Goal: Information Seeking & Learning: Learn about a topic

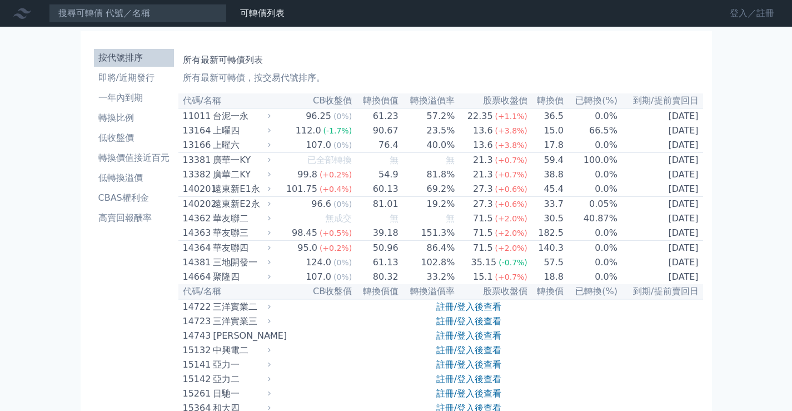
click at [761, 18] on link "登入／註冊" at bounding box center [752, 13] width 62 height 18
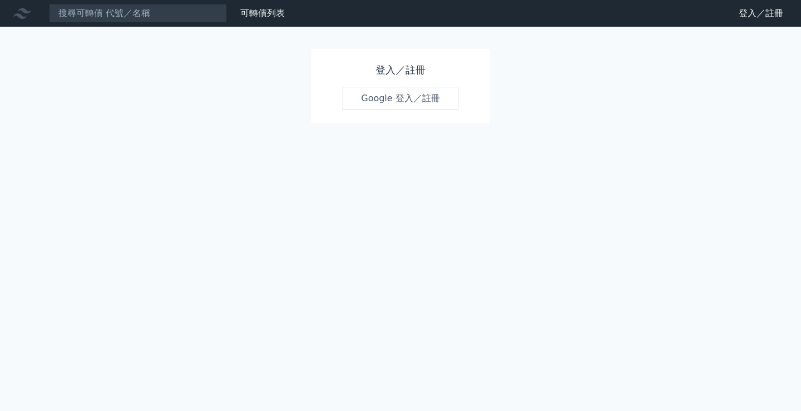
click at [392, 108] on link "Google 登入／註冊" at bounding box center [401, 98] width 116 height 23
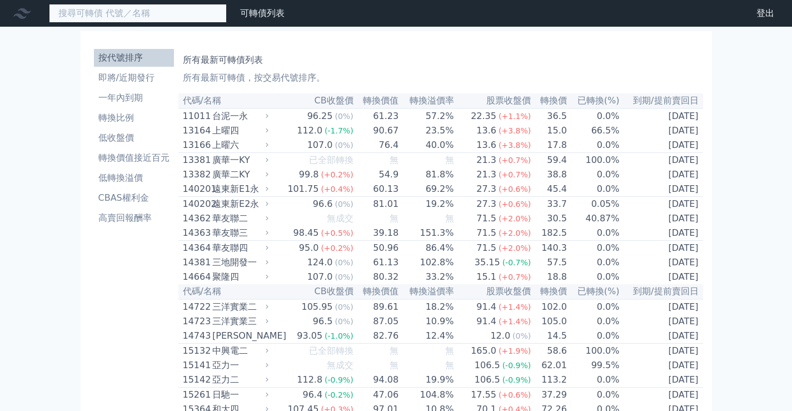
click at [159, 18] on input at bounding box center [138, 13] width 178 height 19
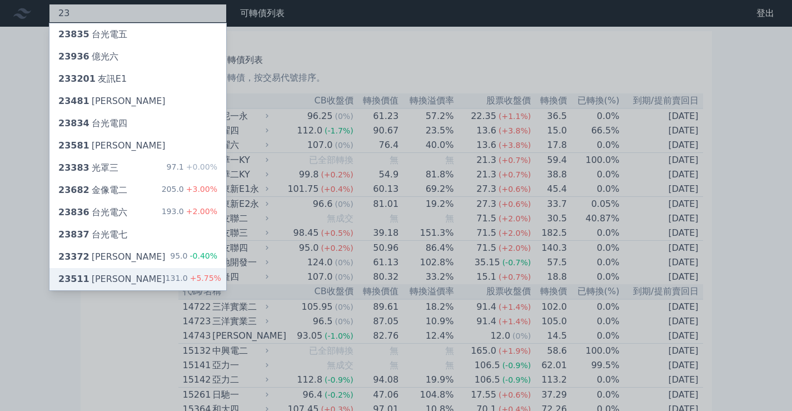
type input "23"
click at [86, 278] on div "23511 [PERSON_NAME]" at bounding box center [111, 278] width 107 height 13
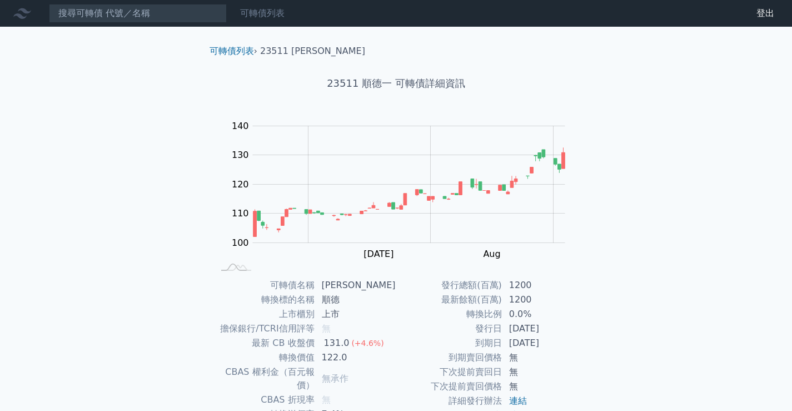
click at [274, 9] on link "可轉債列表" at bounding box center [262, 13] width 44 height 11
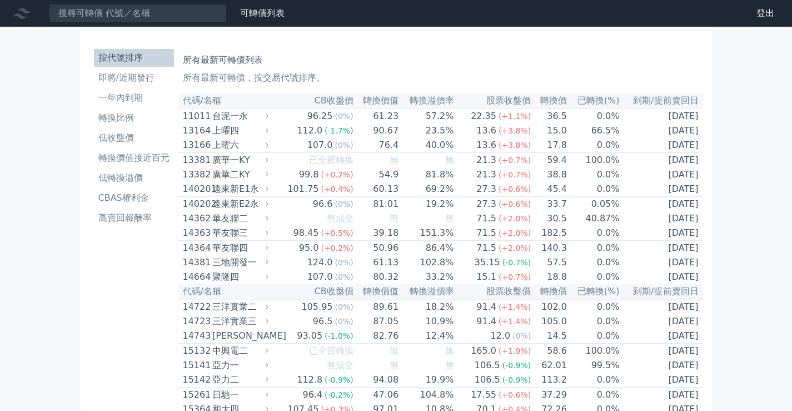
click at [122, 68] on ul "按代號排序 即將/近期發行 一年內到期 轉換比例 低收盤價 轉換價值接近百元 低轉換溢價 CBAS權利金 高賣回報酬率" at bounding box center [134, 138] width 80 height 178
click at [121, 71] on link "即將/近期發行" at bounding box center [134, 78] width 80 height 18
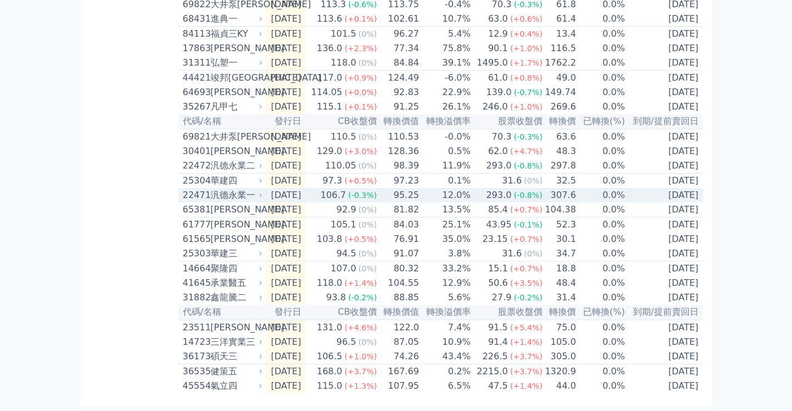
scroll to position [411, 0]
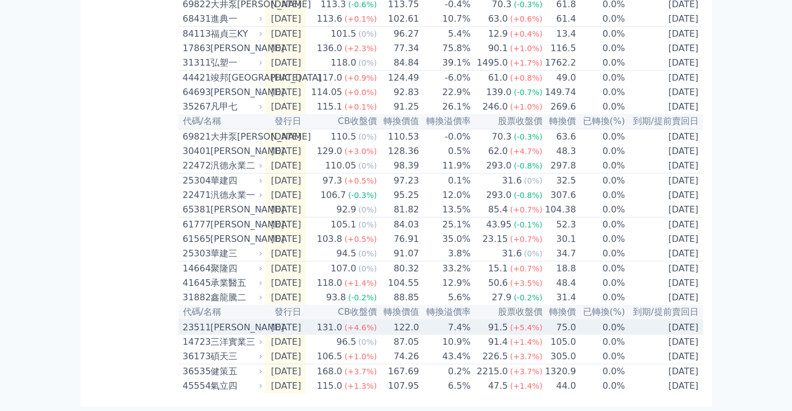
click at [283, 326] on td "[DATE]" at bounding box center [285, 327] width 41 height 15
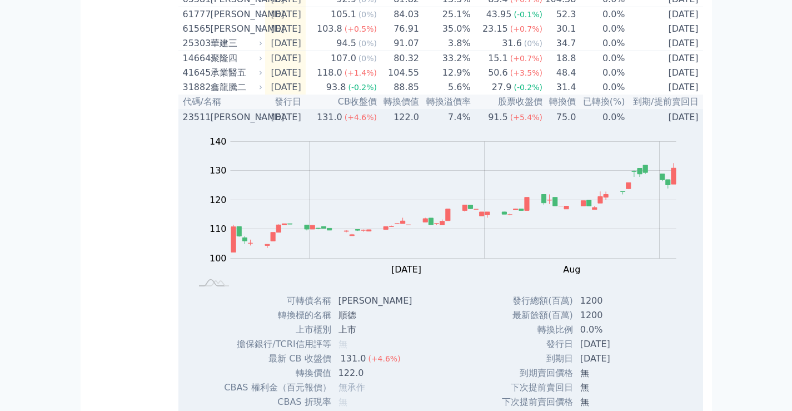
scroll to position [578, 0]
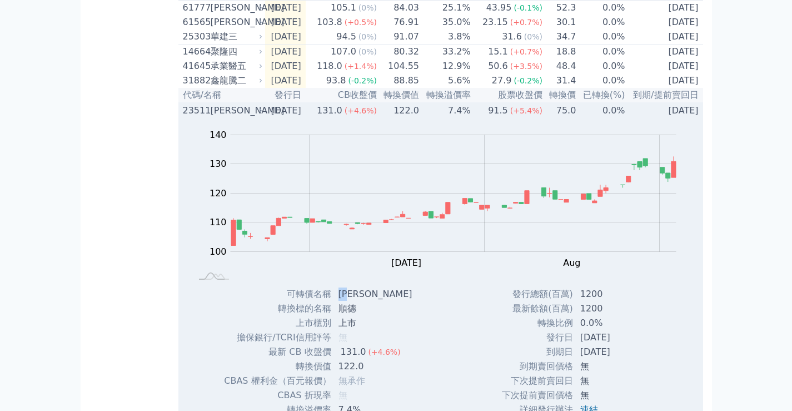
drag, startPoint x: 356, startPoint y: 342, endPoint x: 334, endPoint y: 333, distance: 24.0
click at [334, 301] on td "[PERSON_NAME]" at bounding box center [377, 294] width 90 height 14
click at [345, 117] on div "131.0" at bounding box center [330, 110] width 30 height 13
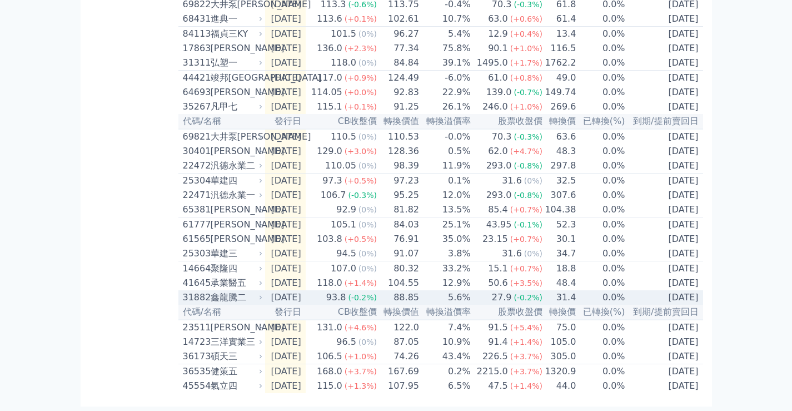
click at [377, 294] on span "(-0.2%)" at bounding box center [362, 297] width 29 height 9
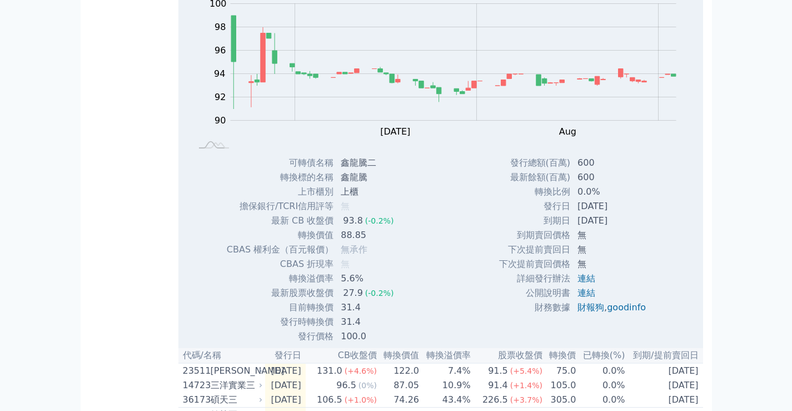
scroll to position [689, 0]
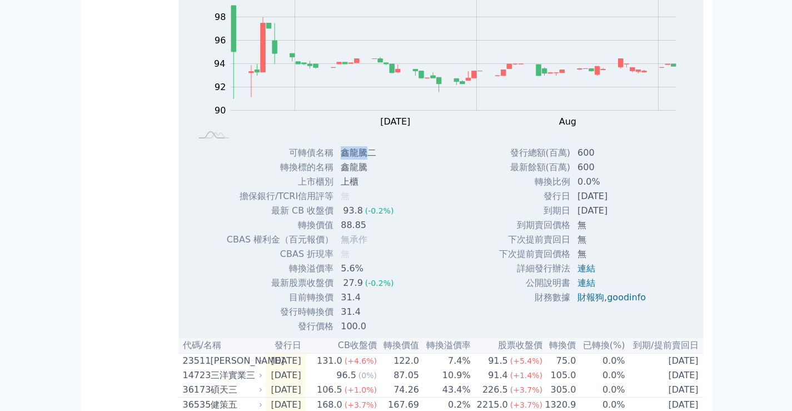
drag, startPoint x: 365, startPoint y: 196, endPoint x: 331, endPoint y: 190, distance: 33.9
click at [331, 160] on tr "可轉債名稱 鑫龍騰二" at bounding box center [314, 153] width 177 height 14
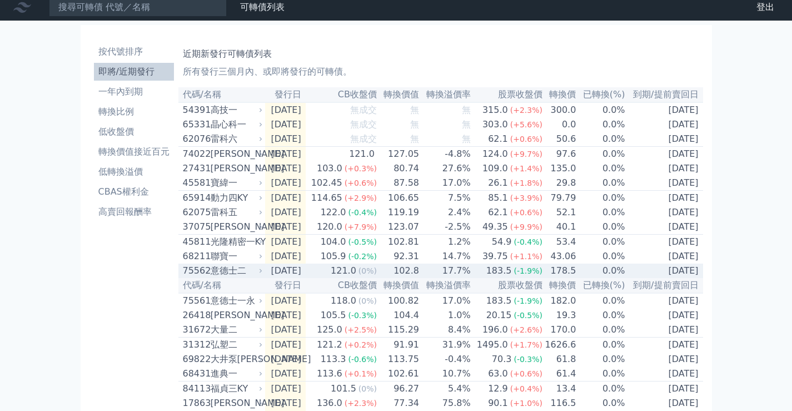
scroll to position [0, 0]
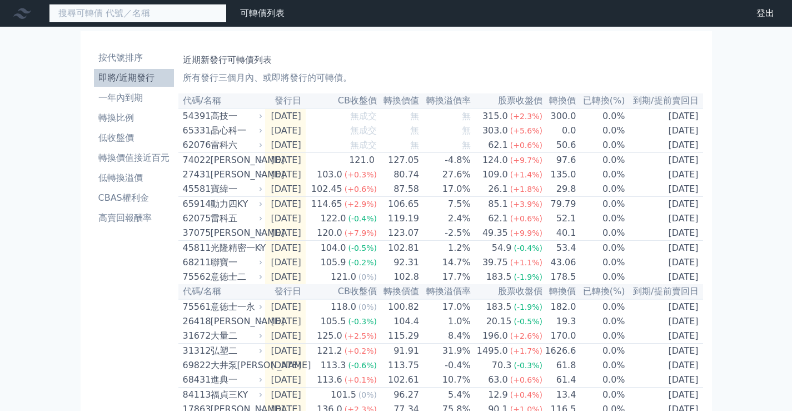
click at [158, 12] on input at bounding box center [138, 13] width 178 height 19
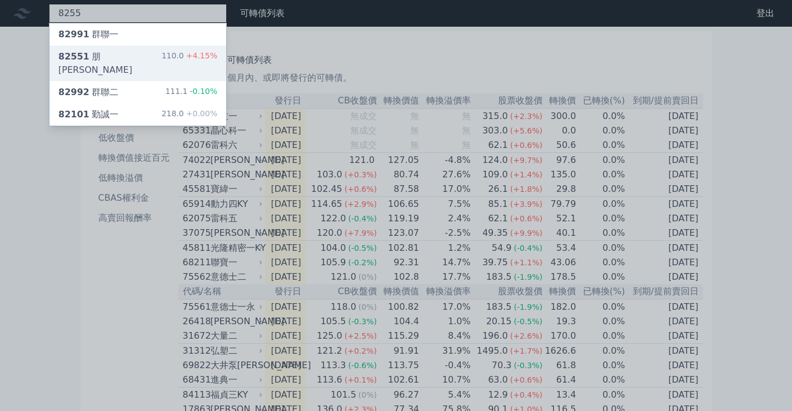
type input "8255"
click at [68, 62] on span "82551" at bounding box center [73, 56] width 31 height 11
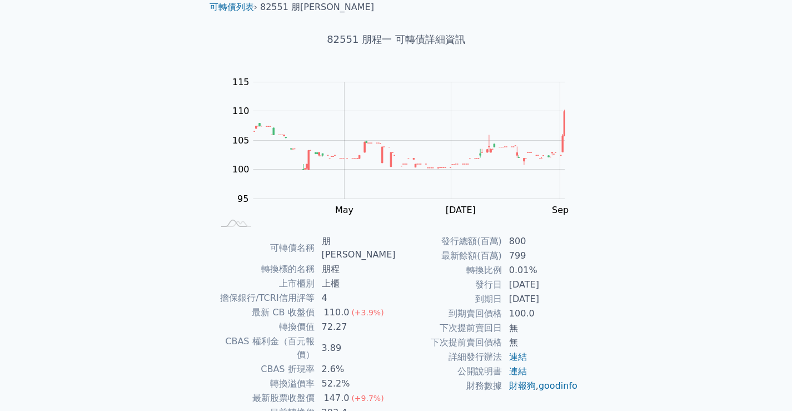
scroll to position [104, 0]
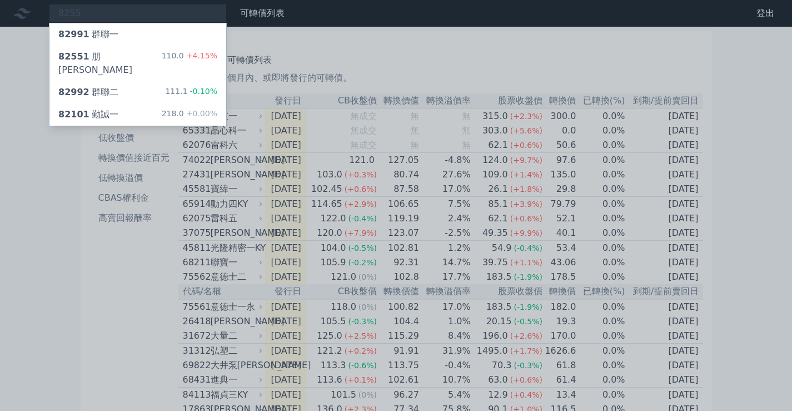
click at [3, 86] on div at bounding box center [396, 205] width 792 height 411
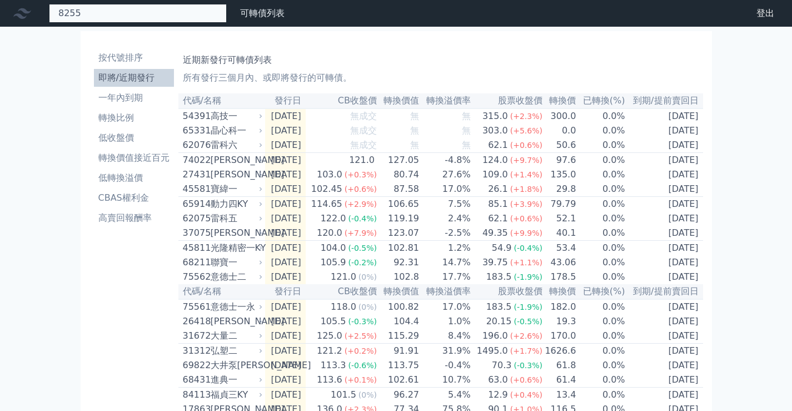
click at [80, 17] on div "8255 82991 群聯一 82551 朋程一 110.0 +4.15% 82992 群聯二 111.1 -0.10% 82101 勤誠一 218.0 +0…" at bounding box center [138, 13] width 178 height 19
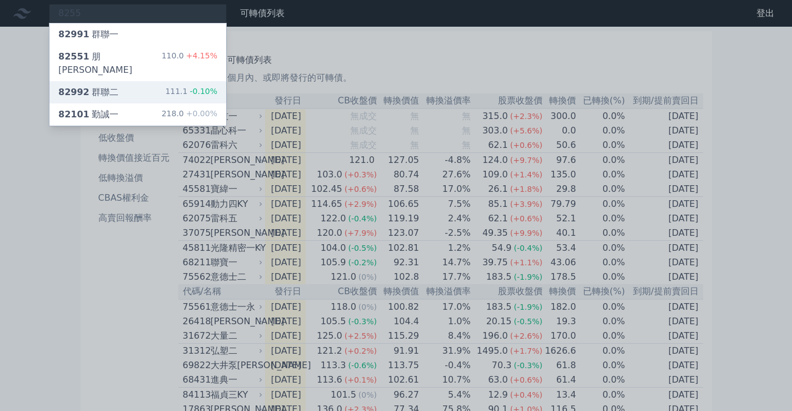
click at [101, 89] on div "82992 群聯二 111.1 -0.10%" at bounding box center [137, 92] width 177 height 22
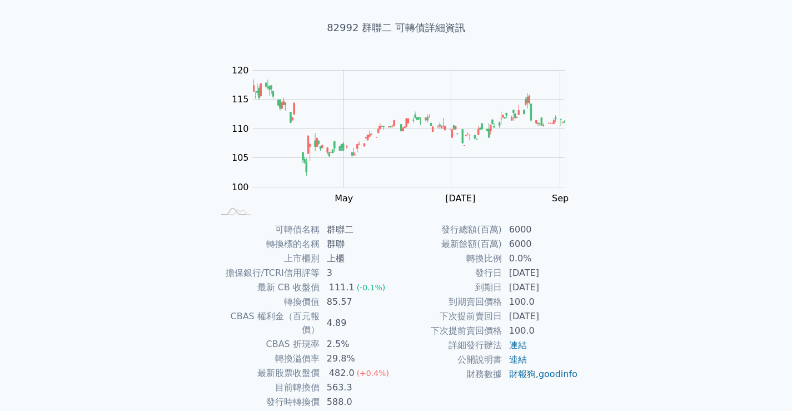
scroll to position [104, 0]
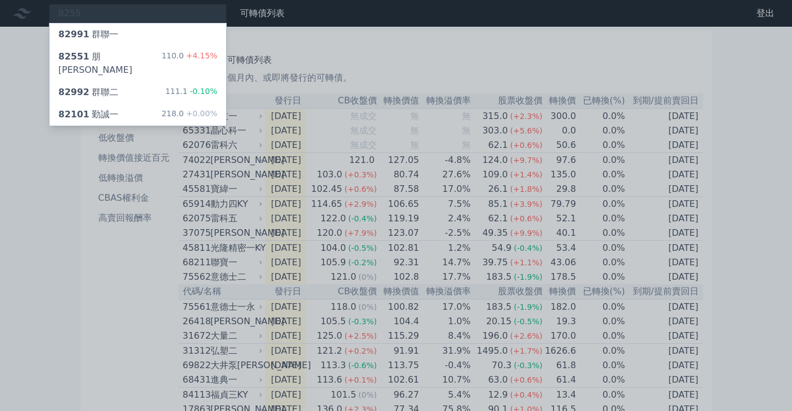
click at [18, 92] on div at bounding box center [396, 205] width 792 height 411
